Goal: Check status: Check status

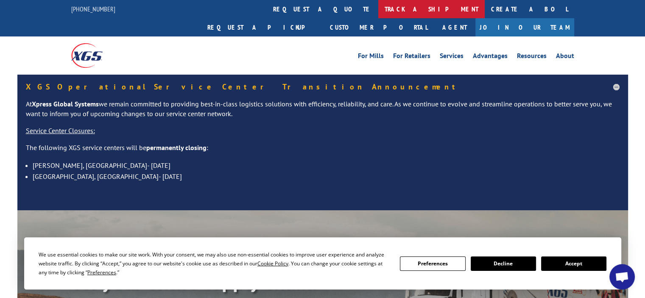
click at [378, 11] on link "track a shipment" at bounding box center [431, 9] width 106 height 18
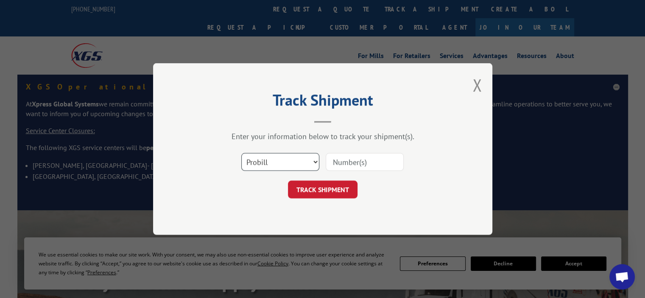
click at [315, 163] on select "Select category... Probill BOL PO" at bounding box center [280, 162] width 78 height 18
select select "po"
click at [241, 153] on select "Select category... Probill BOL PO" at bounding box center [280, 162] width 78 height 18
drag, startPoint x: 337, startPoint y: 164, endPoint x: 335, endPoint y: 159, distance: 5.5
click at [337, 164] on input at bounding box center [365, 162] width 78 height 18
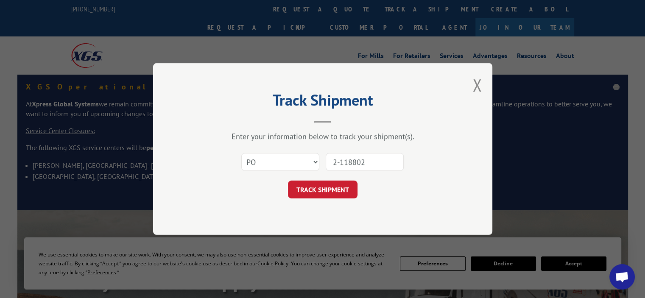
type input "2-1188027"
click button "TRACK SHIPMENT" at bounding box center [323, 190] width 70 height 18
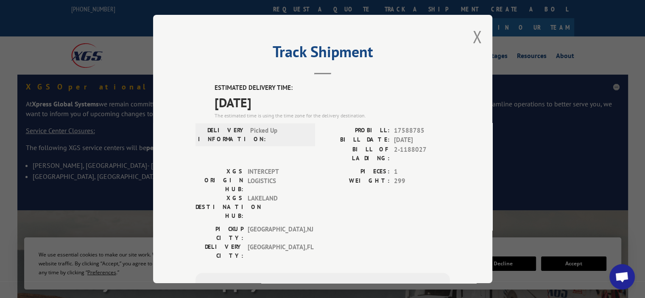
drag, startPoint x: 472, startPoint y: 33, endPoint x: 474, endPoint y: 25, distance: 7.4
click at [472, 32] on button "Close modal" at bounding box center [476, 36] width 9 height 22
